Goal: Transaction & Acquisition: Purchase product/service

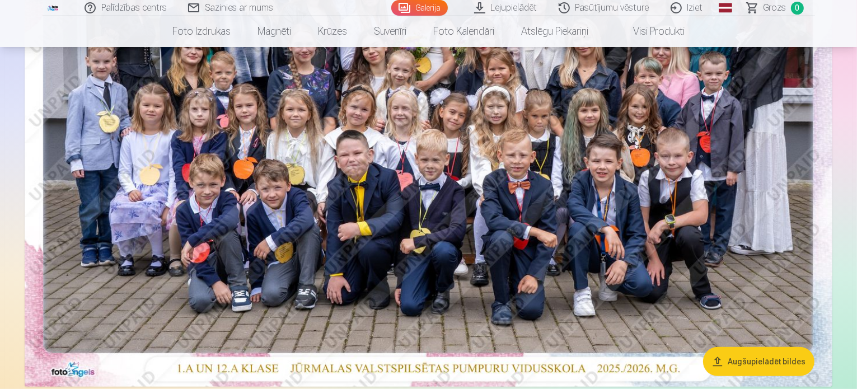
scroll to position [280, 0]
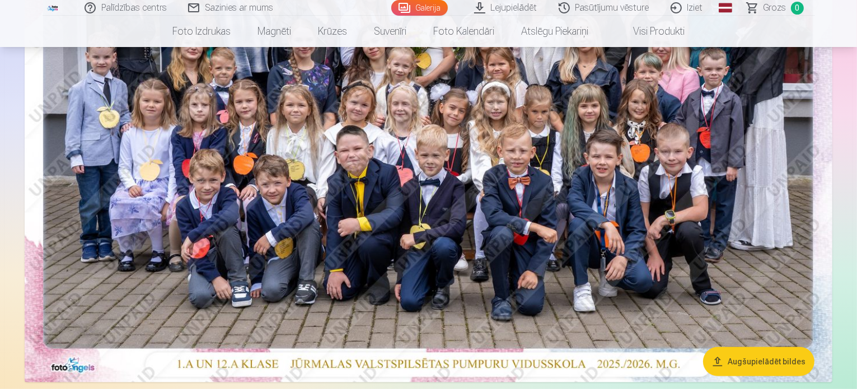
click at [534, 231] on img at bounding box center [429, 112] width 808 height 539
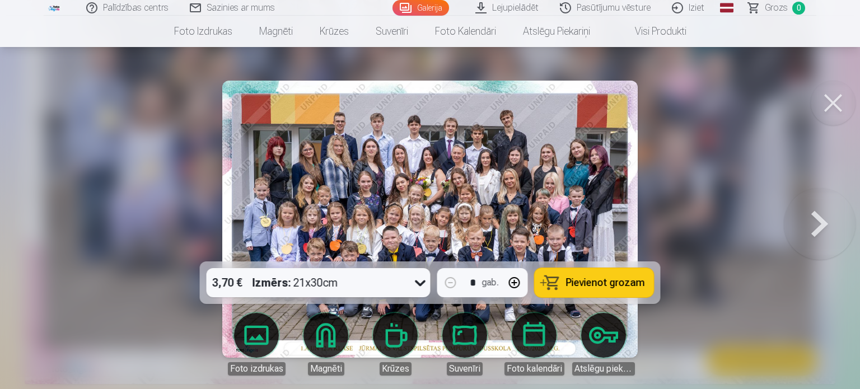
click at [421, 285] on icon at bounding box center [420, 283] width 11 height 6
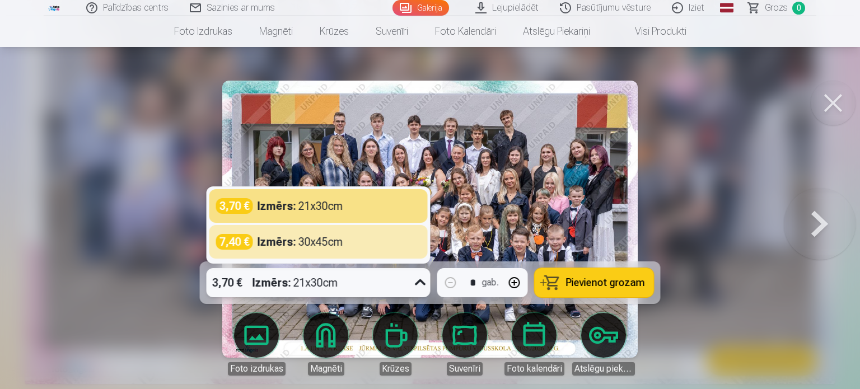
click at [819, 111] on button at bounding box center [832, 103] width 45 height 45
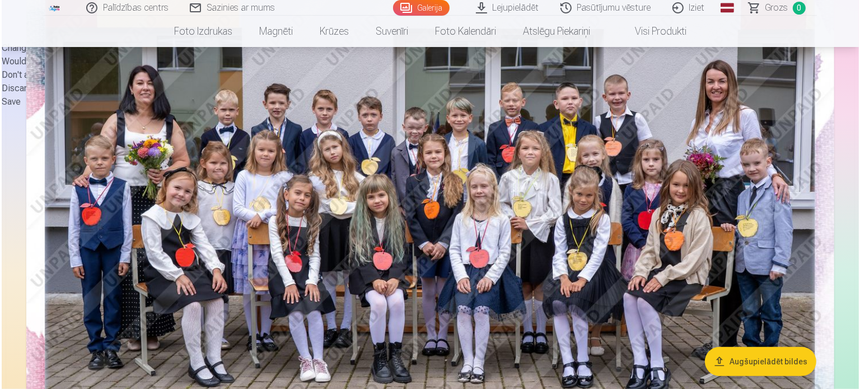
scroll to position [728, 0]
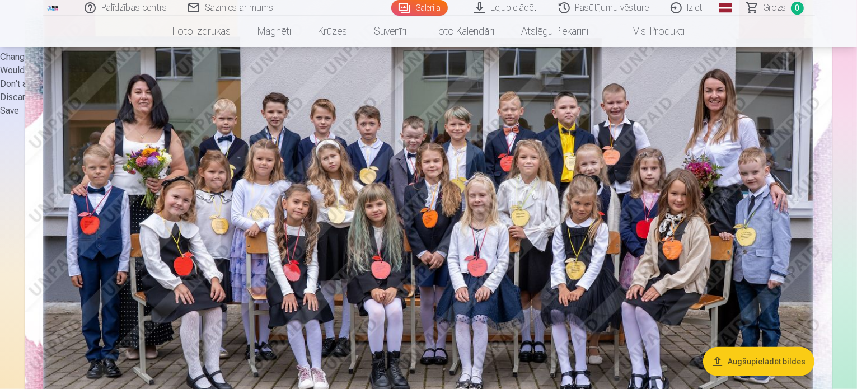
click at [499, 237] on img at bounding box center [429, 212] width 808 height 539
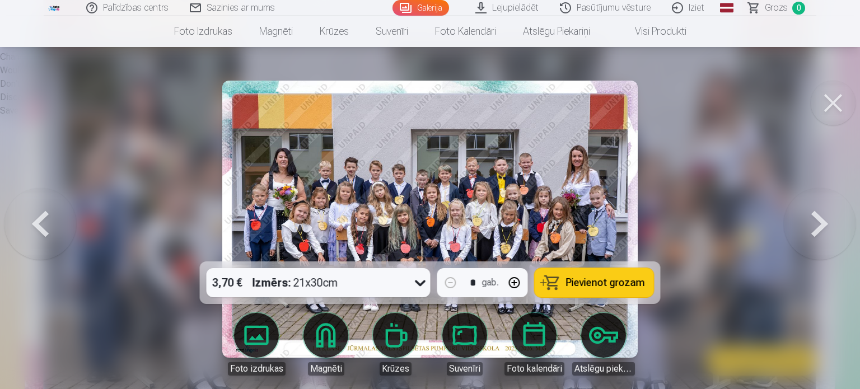
click at [416, 283] on icon at bounding box center [420, 283] width 18 height 18
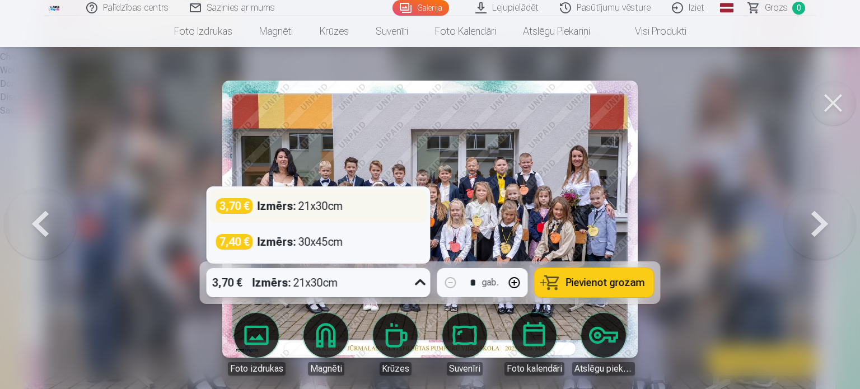
click at [366, 199] on div "3,70 € Izmērs : 21x30cm" at bounding box center [318, 206] width 205 height 16
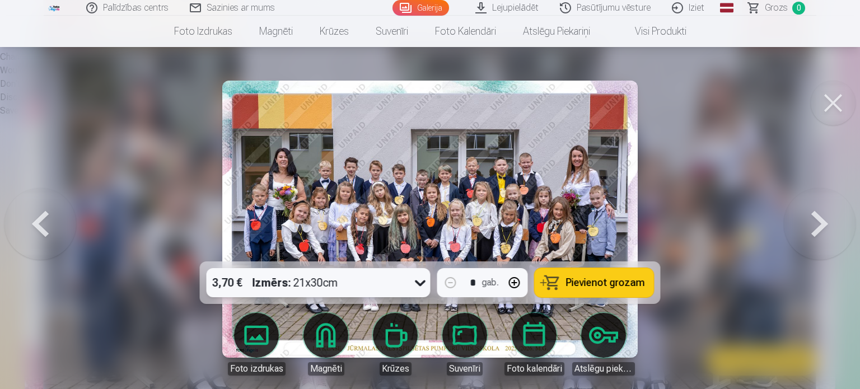
click at [587, 288] on span "Pievienot grozam" at bounding box center [605, 283] width 79 height 10
click at [842, 102] on button at bounding box center [832, 103] width 45 height 45
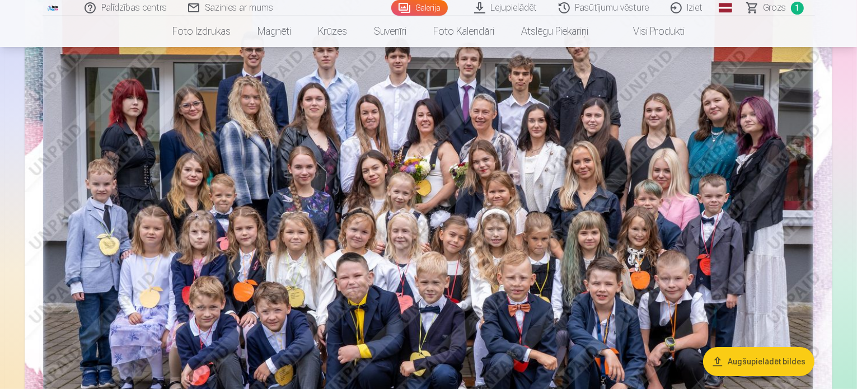
scroll to position [168, 0]
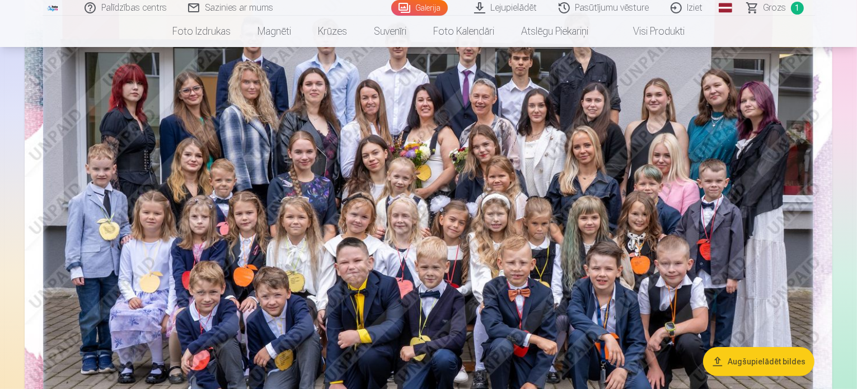
click at [509, 221] on img at bounding box center [429, 224] width 808 height 539
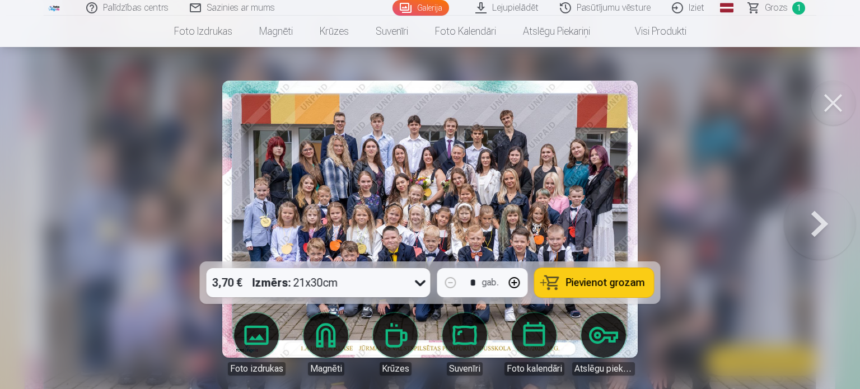
click at [586, 279] on span "Pievienot grozam" at bounding box center [605, 283] width 79 height 10
click at [827, 101] on button at bounding box center [832, 103] width 45 height 45
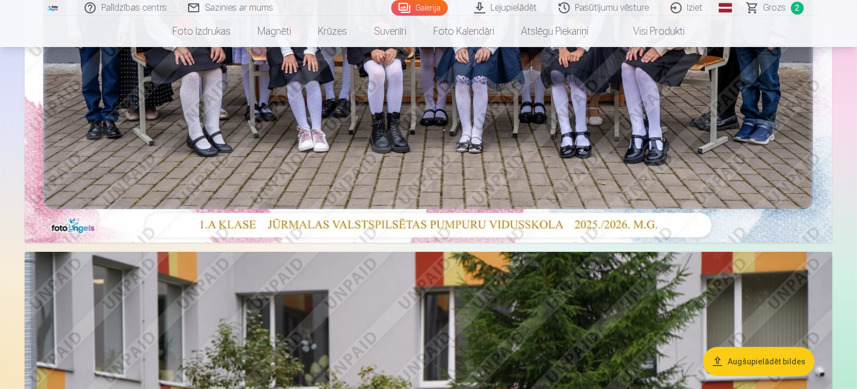
scroll to position [783, 0]
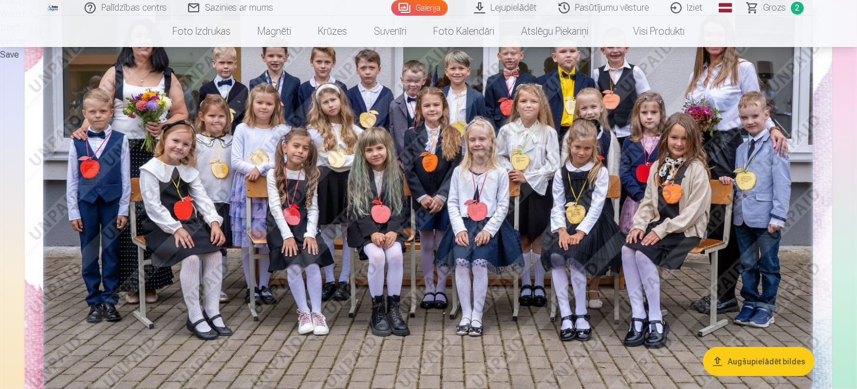
click at [776, 7] on span "Grozs" at bounding box center [774, 7] width 23 height 13
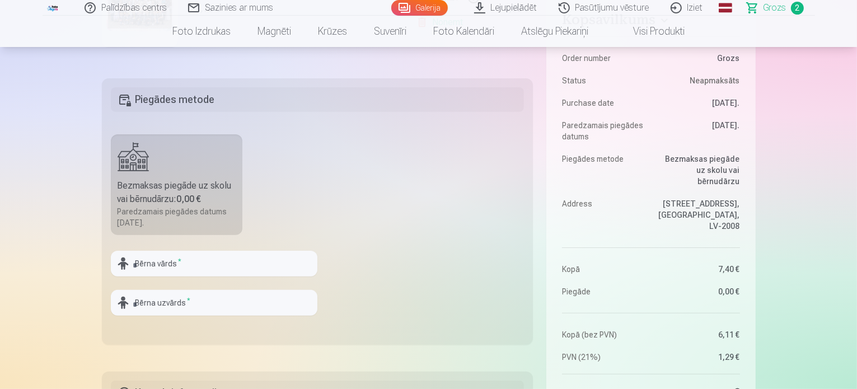
scroll to position [336, 0]
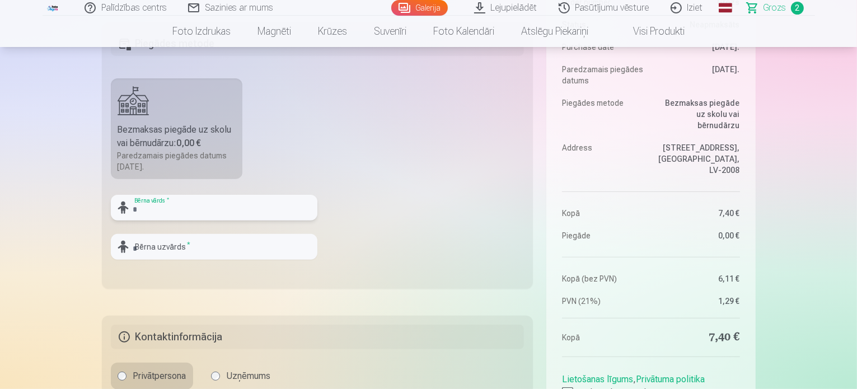
click at [199, 209] on input "text" at bounding box center [214, 208] width 207 height 26
type input "***"
click at [189, 240] on input "text" at bounding box center [214, 247] width 207 height 26
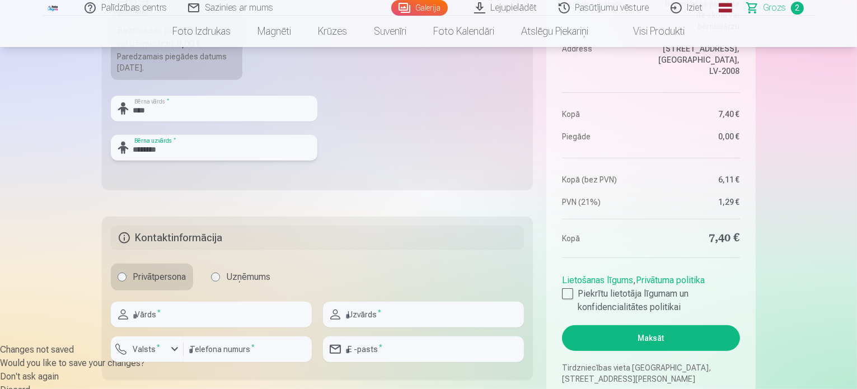
scroll to position [448, 0]
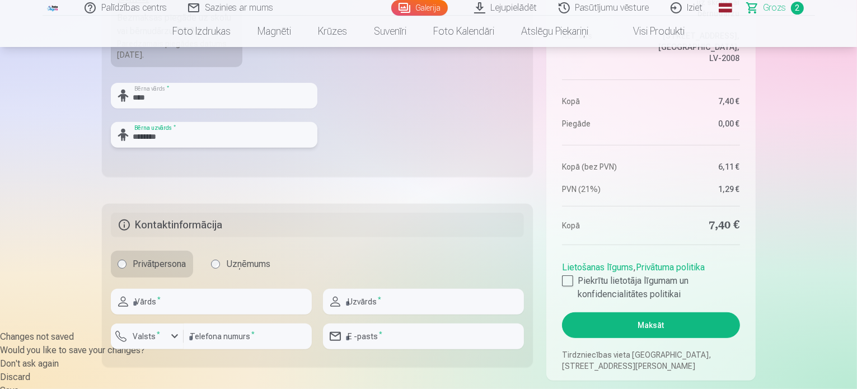
type input "********"
click at [181, 302] on input "text" at bounding box center [211, 302] width 201 height 26
type input "**********"
click at [378, 306] on input "text" at bounding box center [423, 302] width 201 height 26
type input "********"
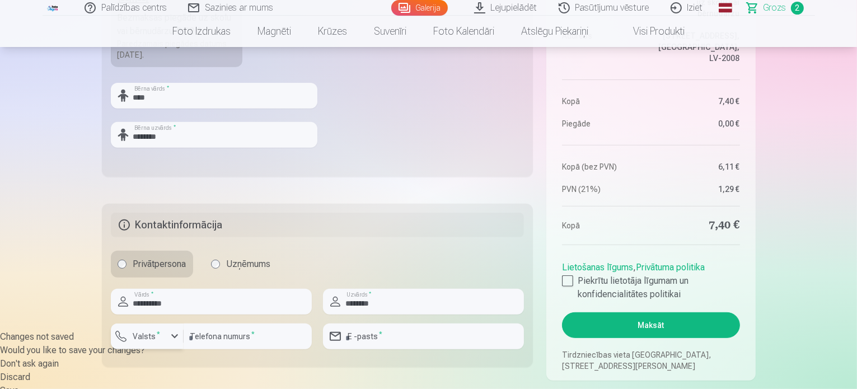
click at [176, 339] on div "button" at bounding box center [174, 336] width 13 height 13
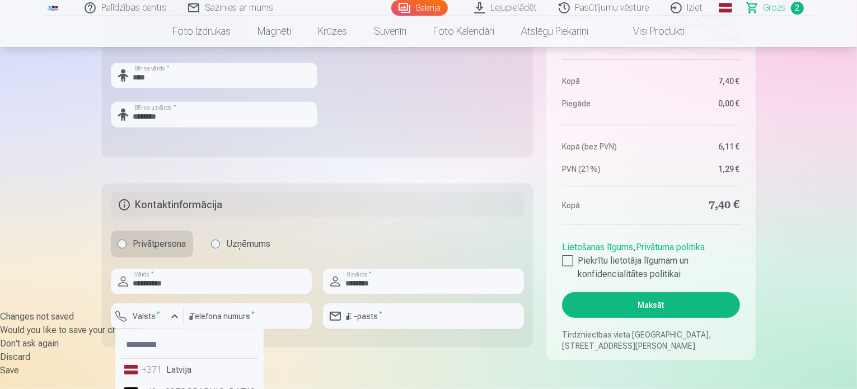
scroll to position [504, 0]
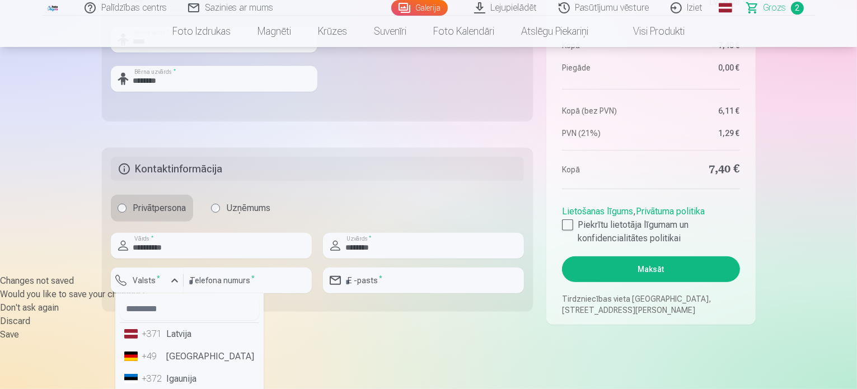
click at [170, 336] on li "+371 Latvija" at bounding box center [189, 334] width 139 height 22
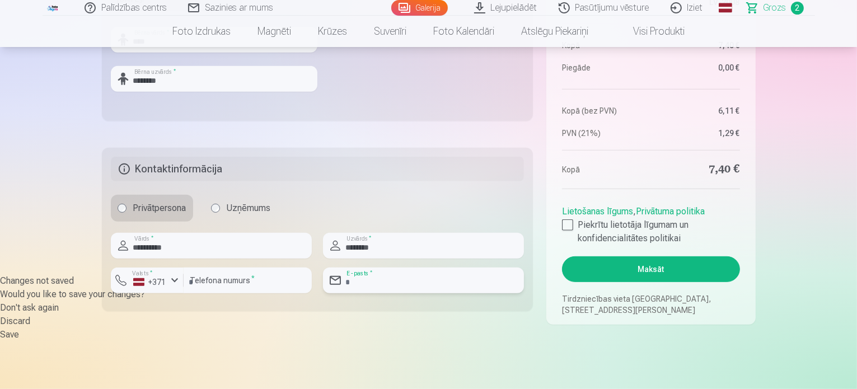
click at [376, 275] on input "email" at bounding box center [423, 281] width 201 height 26
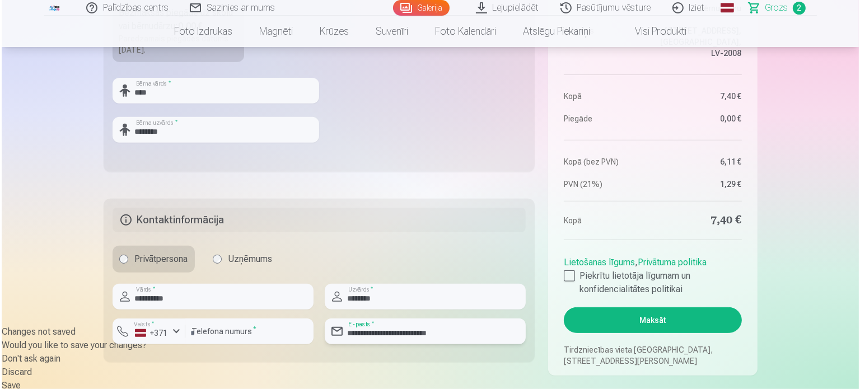
scroll to position [448, 0]
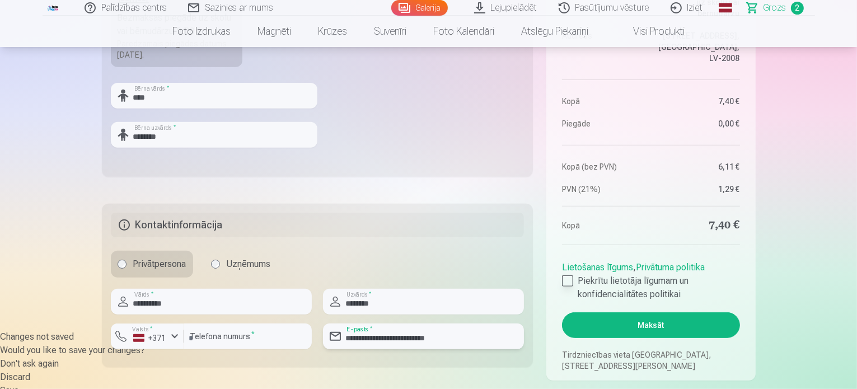
type input "**********"
click at [571, 281] on div at bounding box center [567, 280] width 11 height 11
click at [278, 339] on input "number" at bounding box center [248, 336] width 128 height 26
type input "********"
click at [670, 328] on button "Maksāt" at bounding box center [650, 325] width 177 height 26
